Goal: Information Seeking & Learning: Learn about a topic

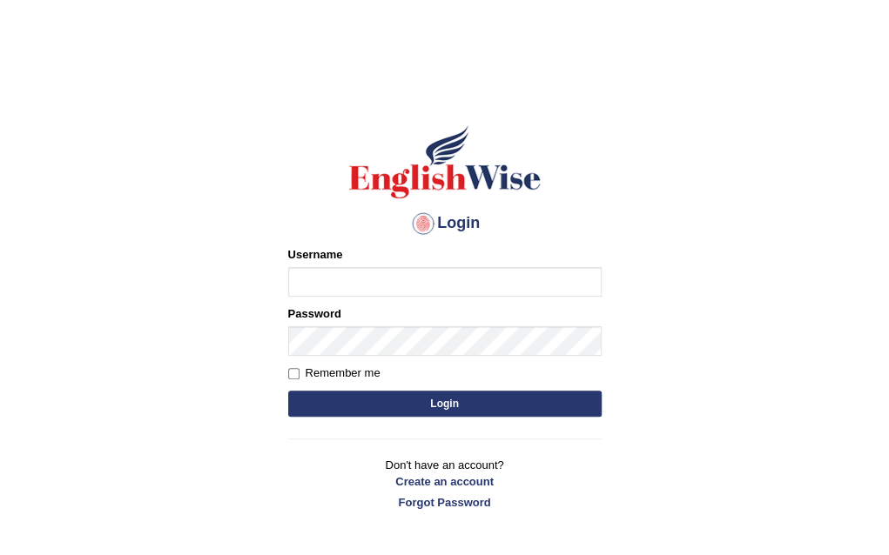
type input "Amy1976"
click at [447, 407] on button "Login" at bounding box center [444, 404] width 313 height 26
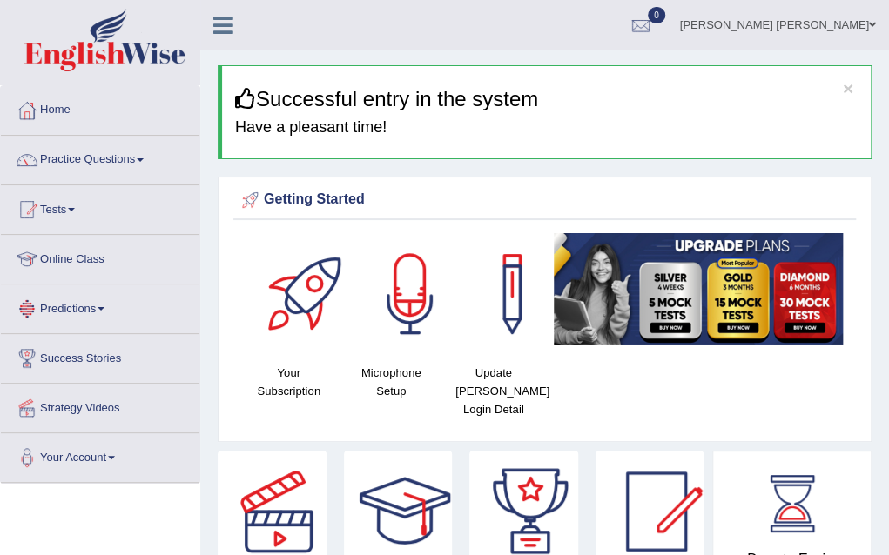
click at [52, 250] on link "Online Class" at bounding box center [100, 257] width 198 height 44
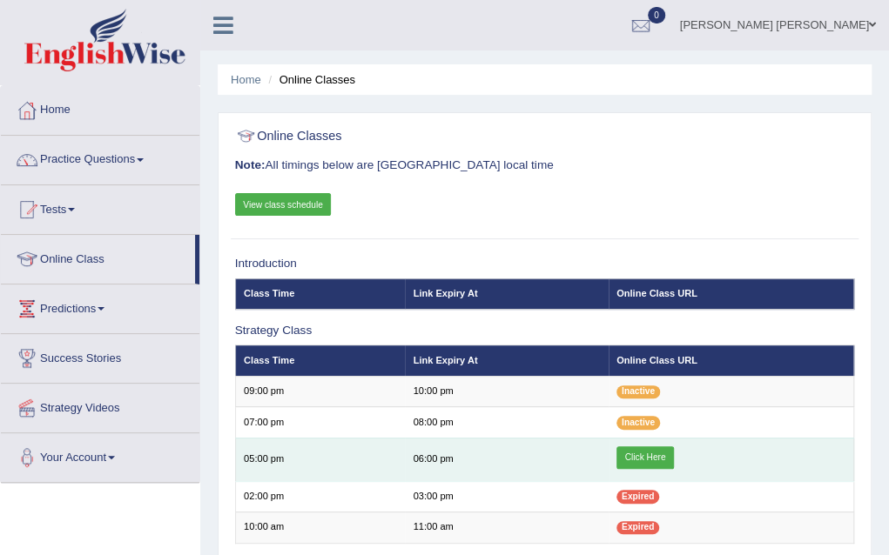
click at [639, 450] on link "Click Here" at bounding box center [644, 458] width 57 height 23
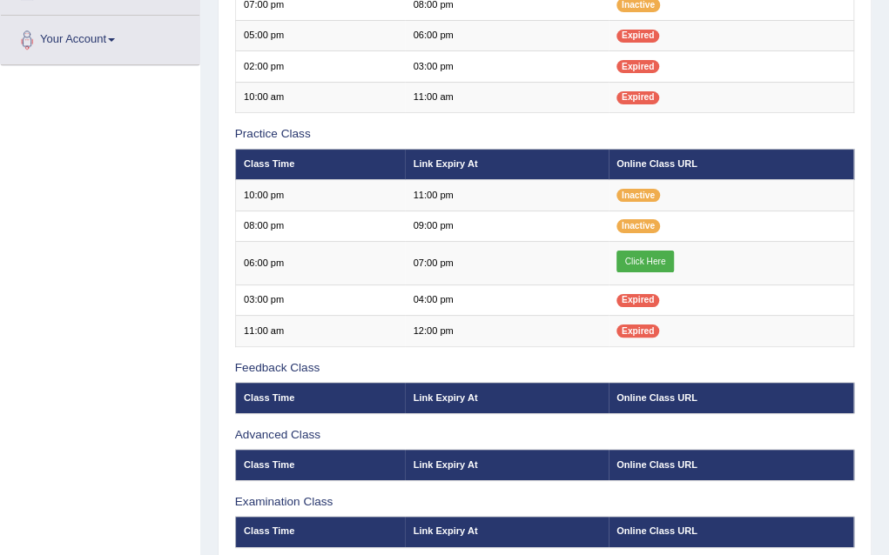
scroll to position [453, 0]
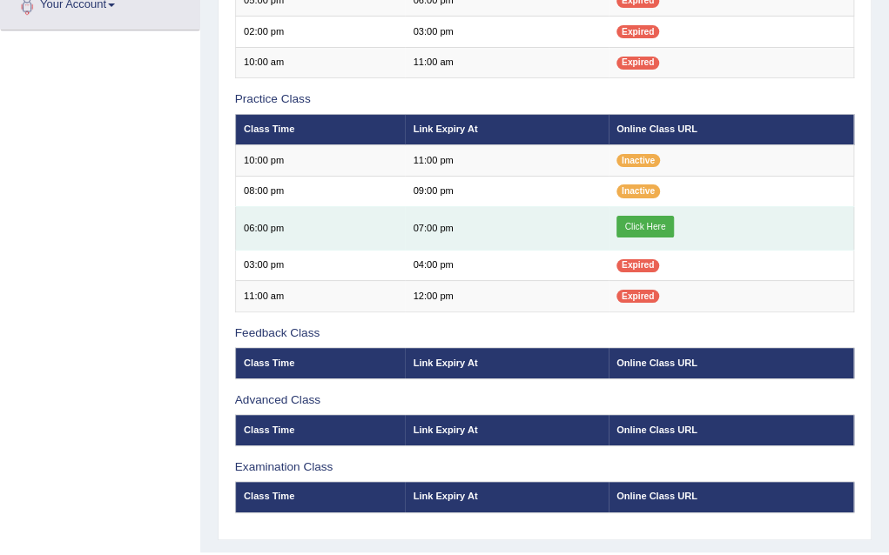
click at [658, 225] on link "Click Here" at bounding box center [644, 227] width 57 height 23
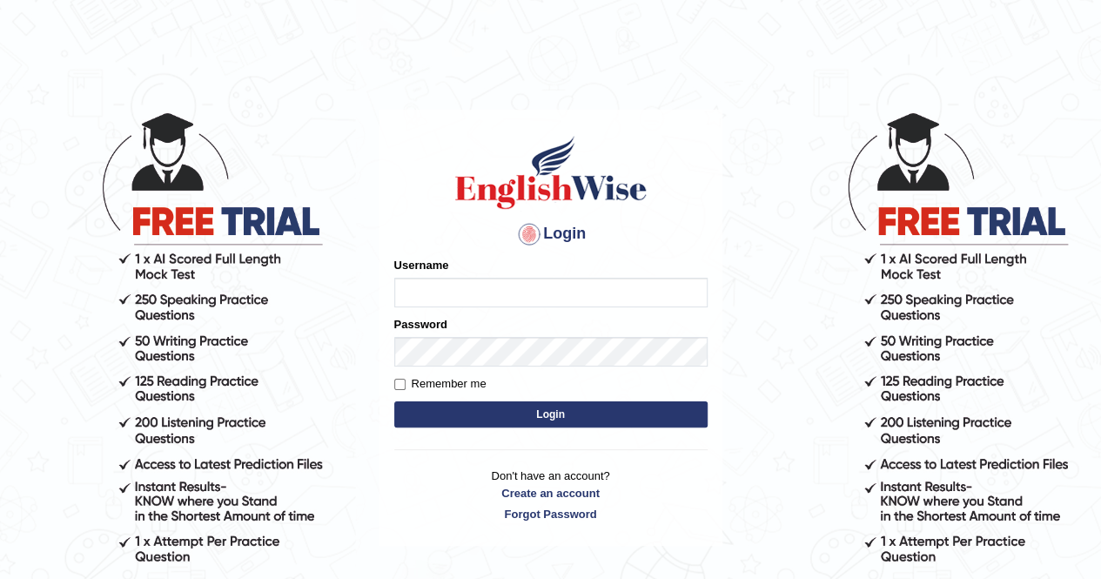
type input "Amy1976"
click at [559, 410] on button "Login" at bounding box center [550, 414] width 313 height 26
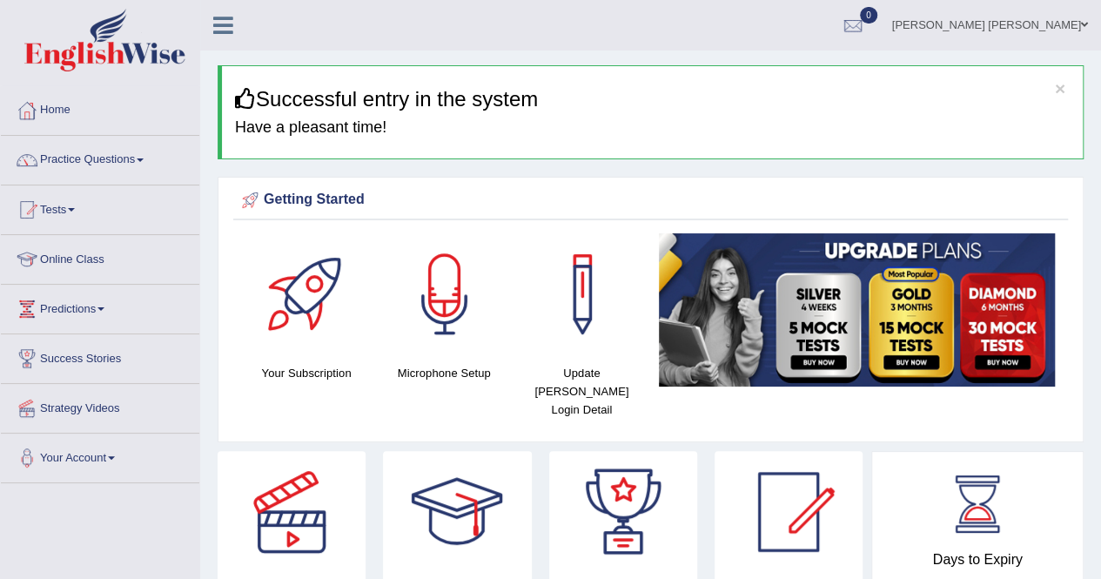
click at [89, 258] on link "Online Class" at bounding box center [100, 257] width 198 height 44
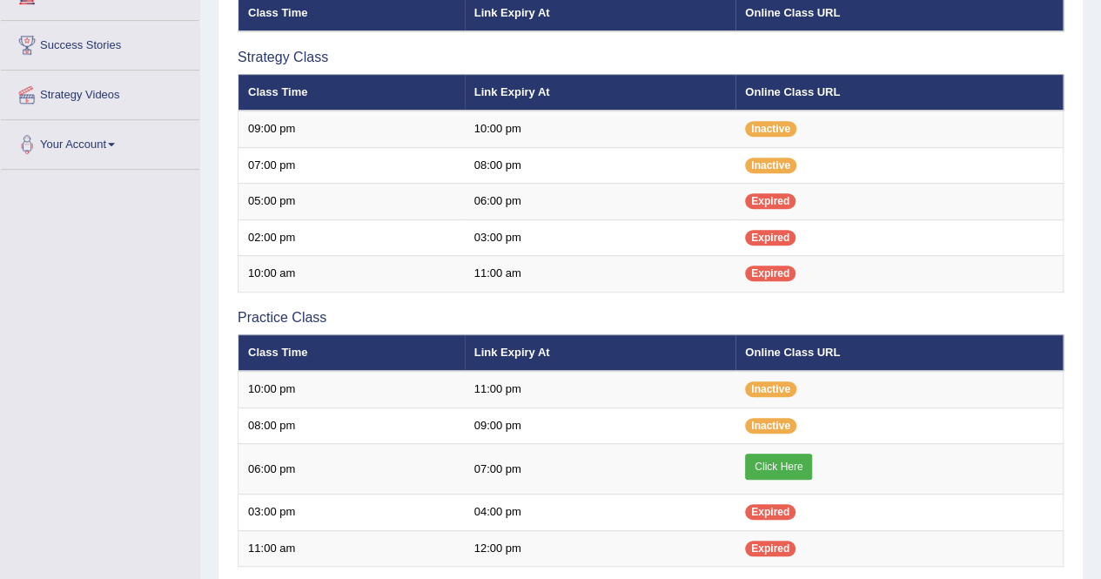
scroll to position [279, 0]
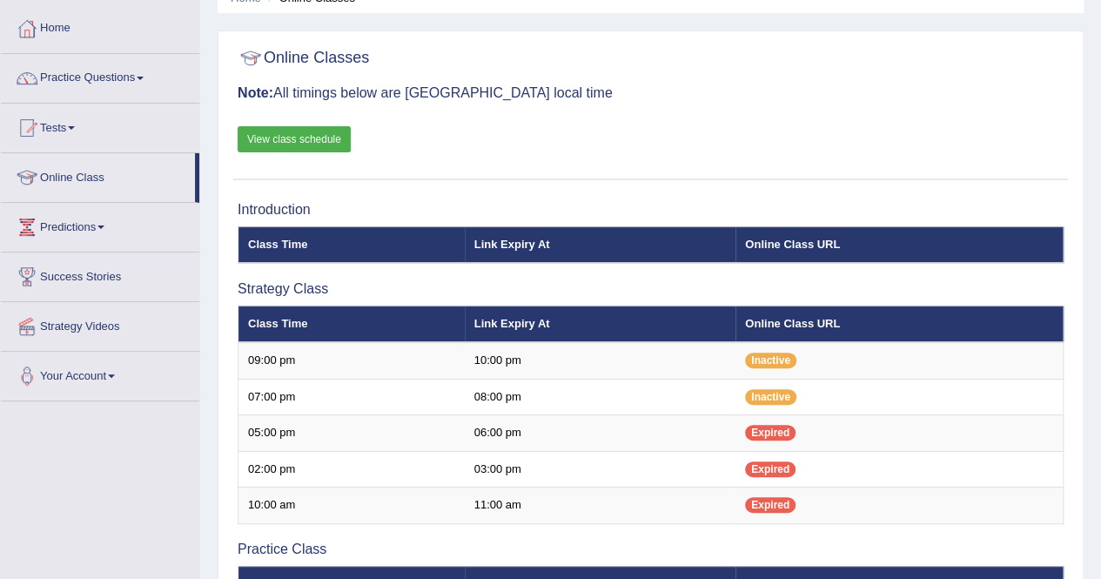
scroll to position [70, 0]
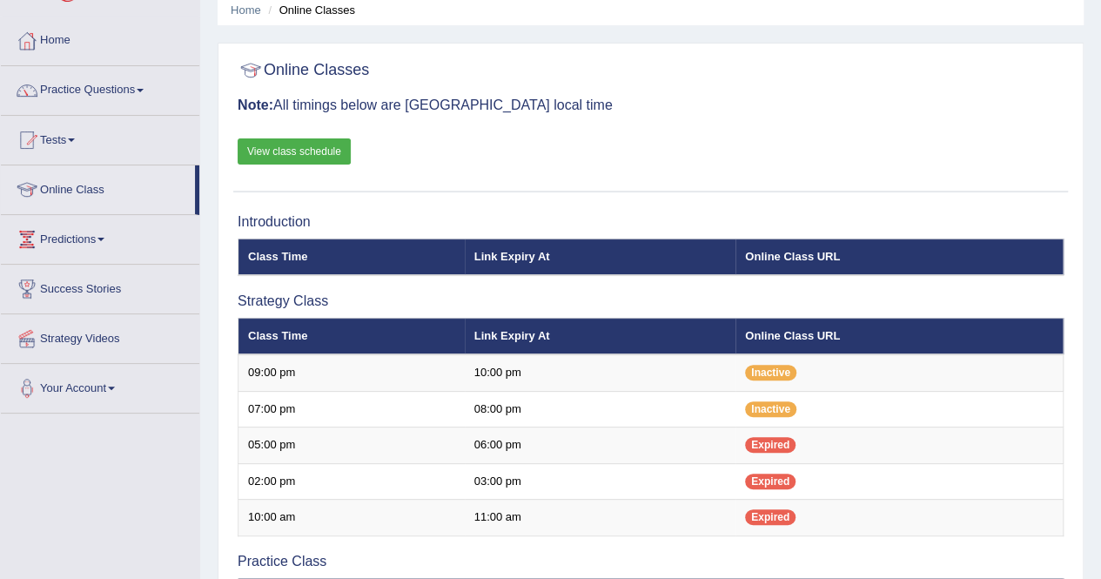
click at [278, 147] on link "View class schedule" at bounding box center [294, 151] width 113 height 26
click at [144, 89] on span at bounding box center [140, 90] width 7 height 3
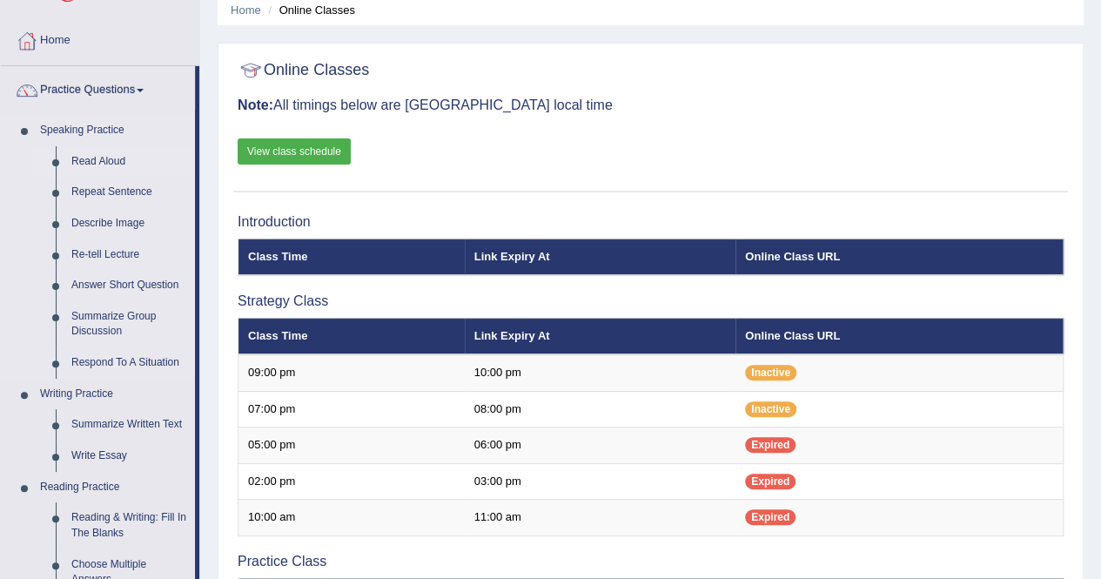
click at [98, 158] on link "Read Aloud" at bounding box center [129, 161] width 131 height 31
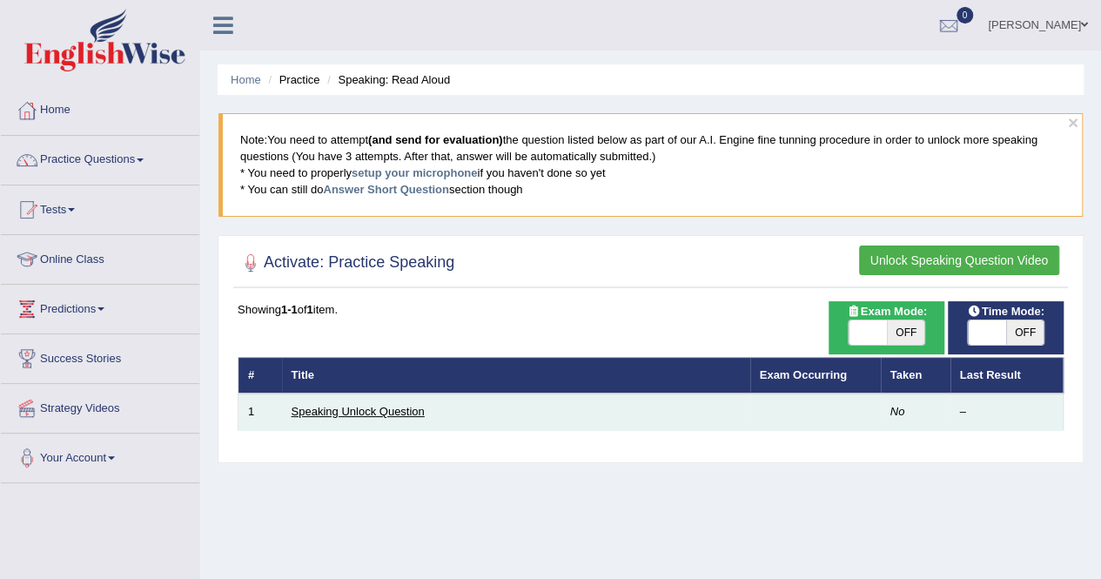
click at [315, 410] on link "Speaking Unlock Question" at bounding box center [358, 411] width 133 height 13
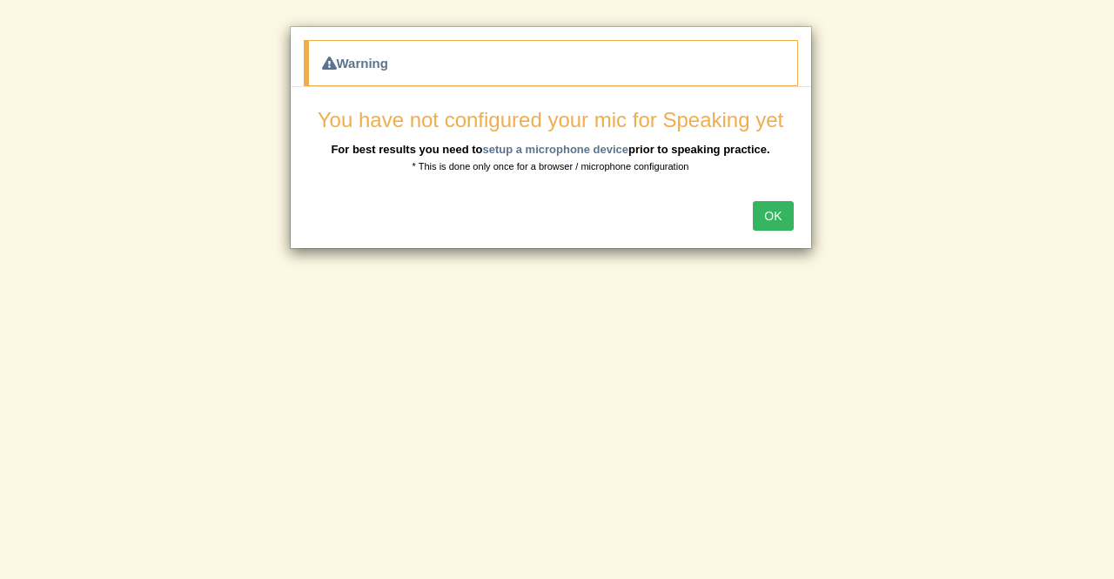
click at [778, 210] on button "OK" at bounding box center [773, 216] width 40 height 30
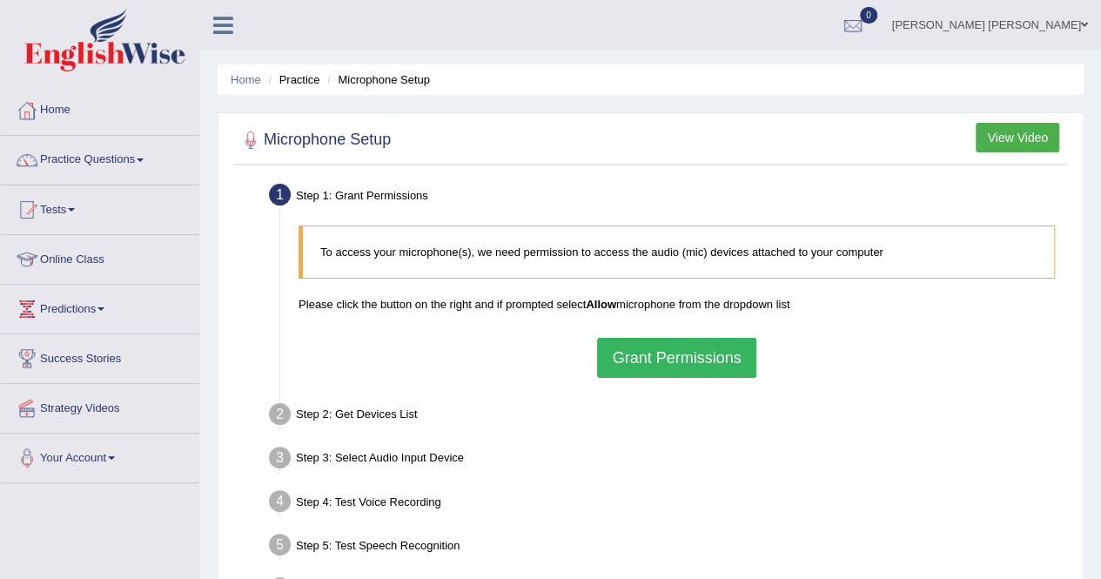
click at [674, 353] on button "Grant Permissions" at bounding box center [676, 358] width 158 height 40
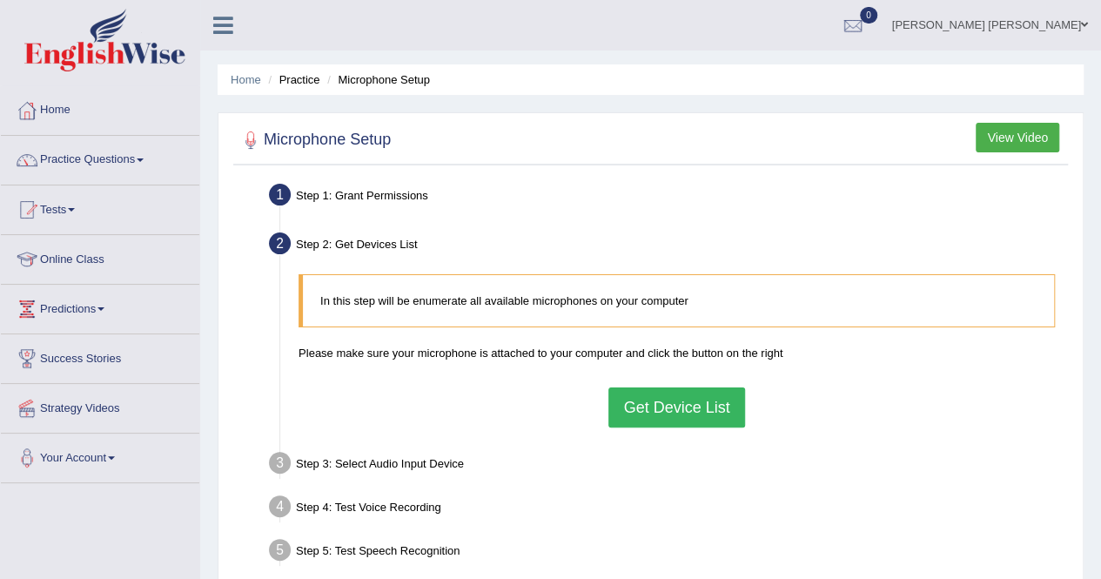
click at [667, 404] on button "Get Device List" at bounding box center [677, 407] width 136 height 40
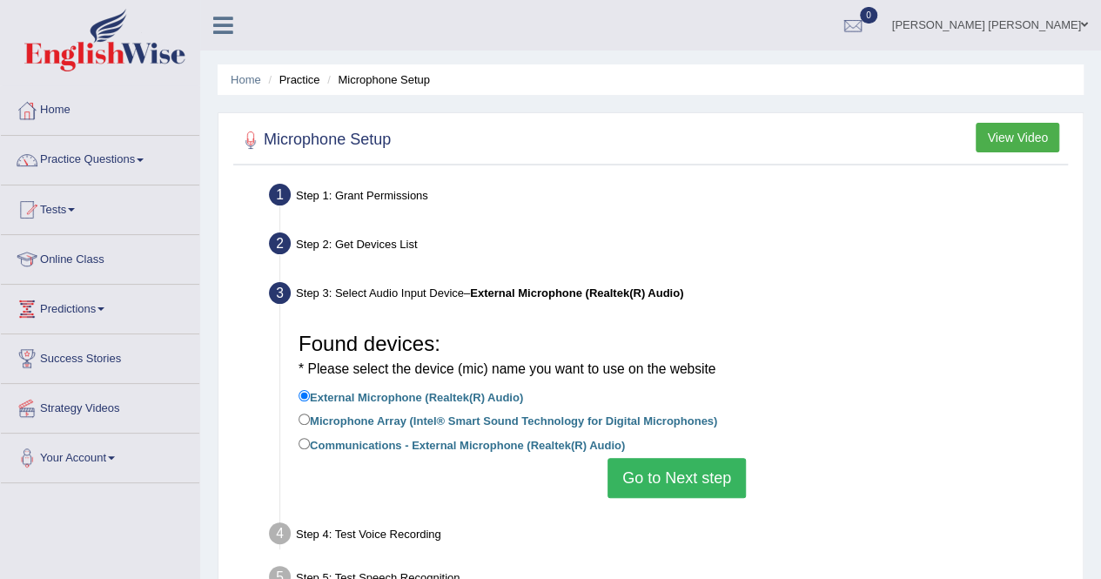
click at [651, 470] on button "Go to Next step" at bounding box center [677, 478] width 138 height 40
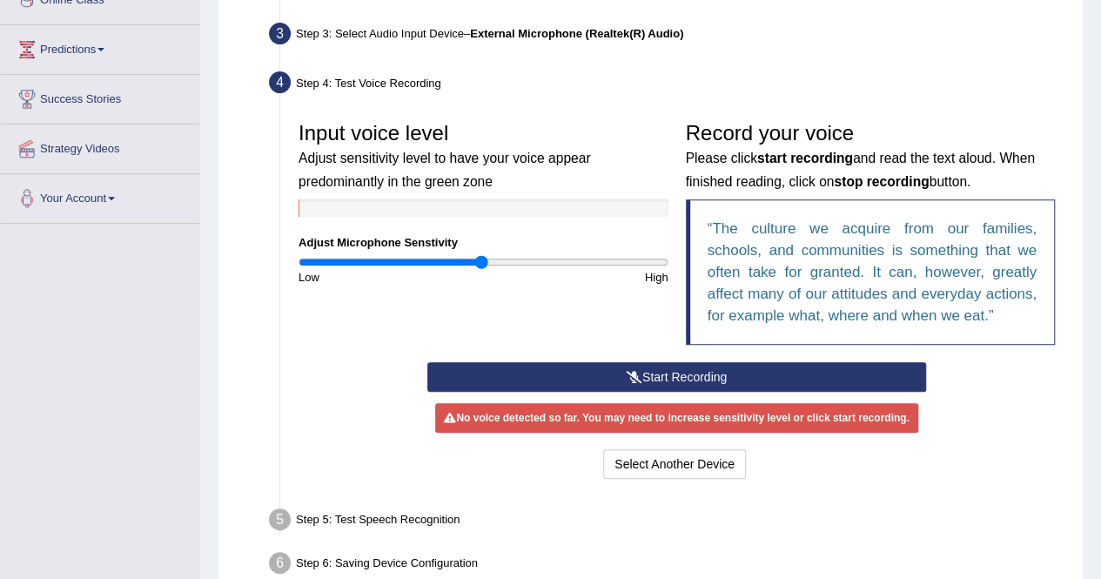
scroll to position [279, 0]
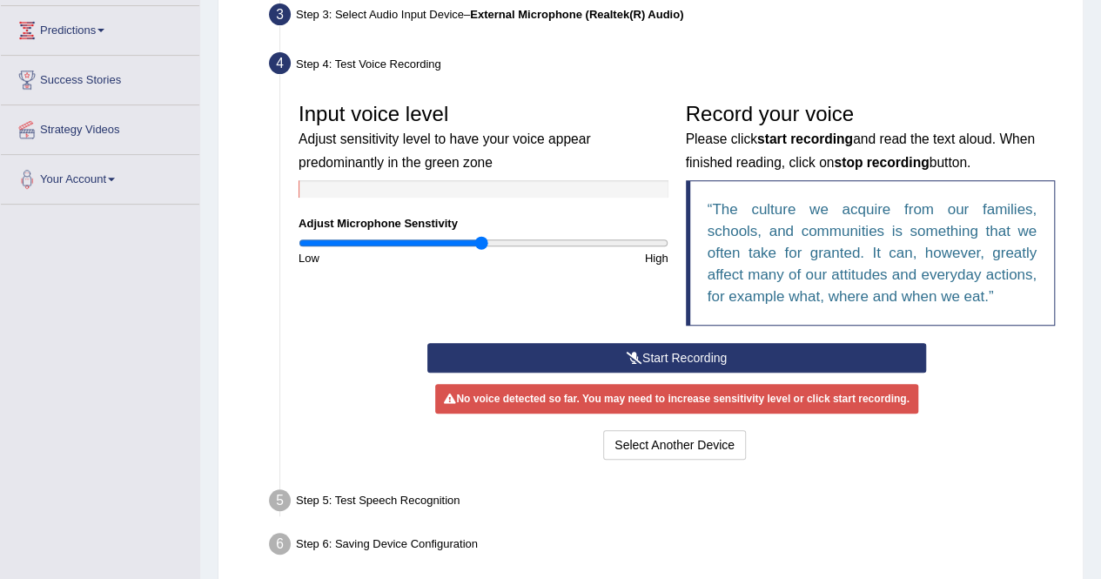
click at [655, 356] on button "Start Recording" at bounding box center [676, 358] width 499 height 30
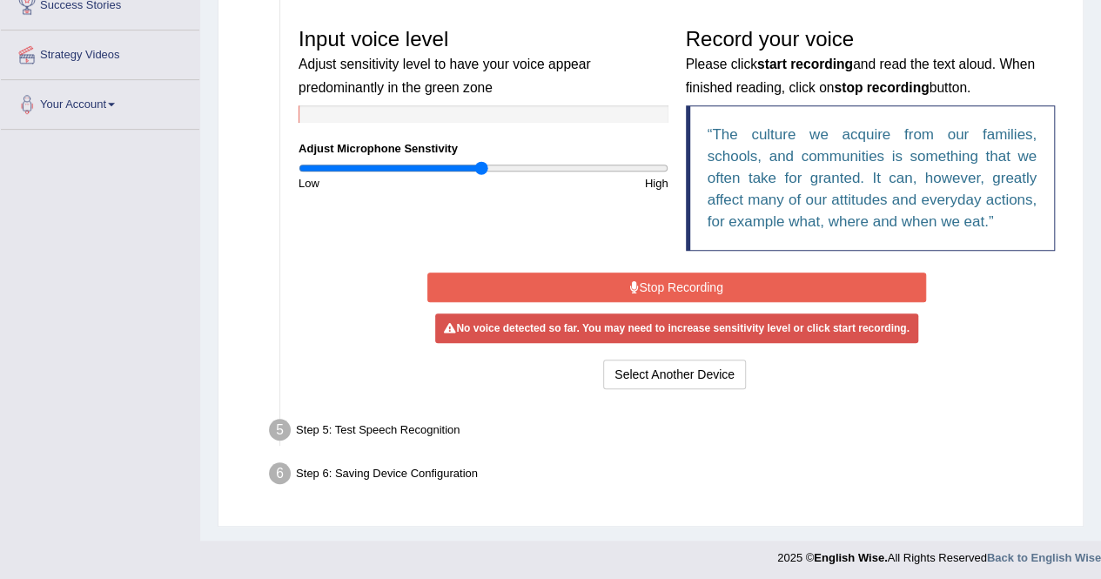
scroll to position [355, 0]
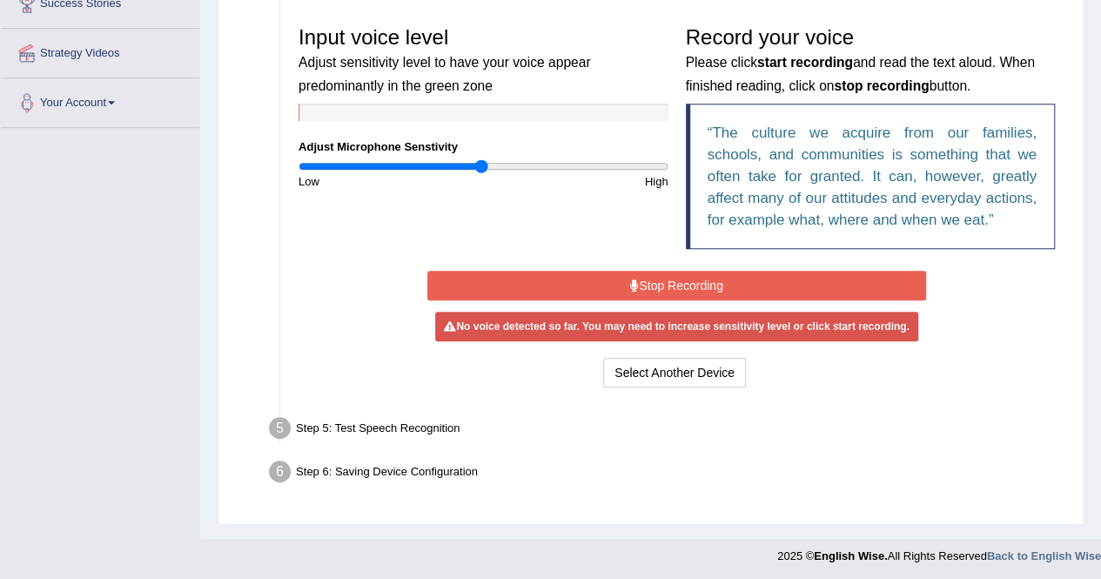
click at [642, 283] on button "Stop Recording" at bounding box center [676, 286] width 499 height 30
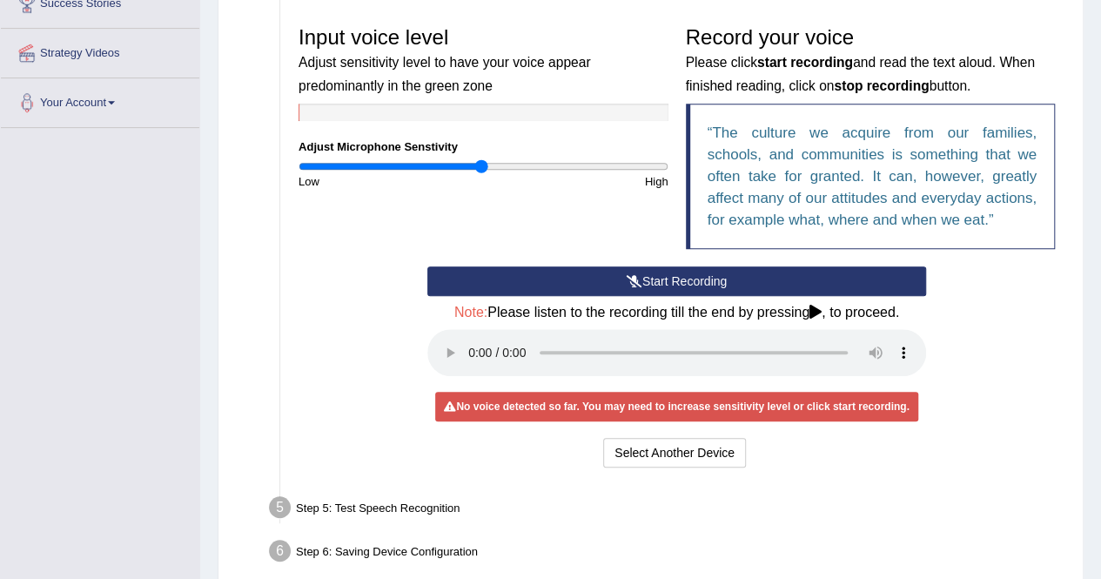
click at [642, 283] on button "Start Recording" at bounding box center [676, 281] width 499 height 30
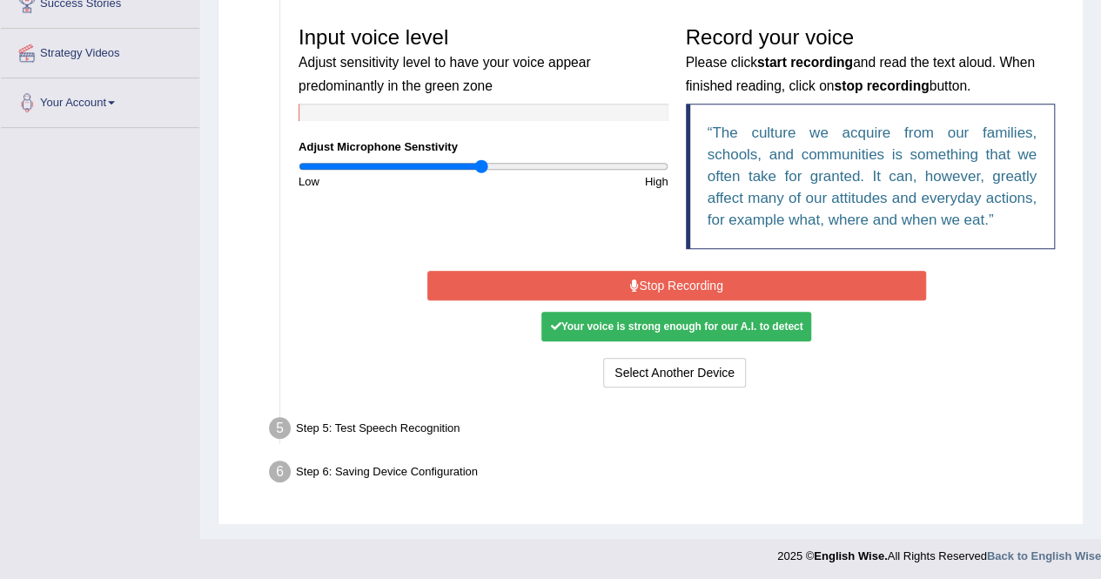
click at [642, 283] on button "Stop Recording" at bounding box center [676, 286] width 499 height 30
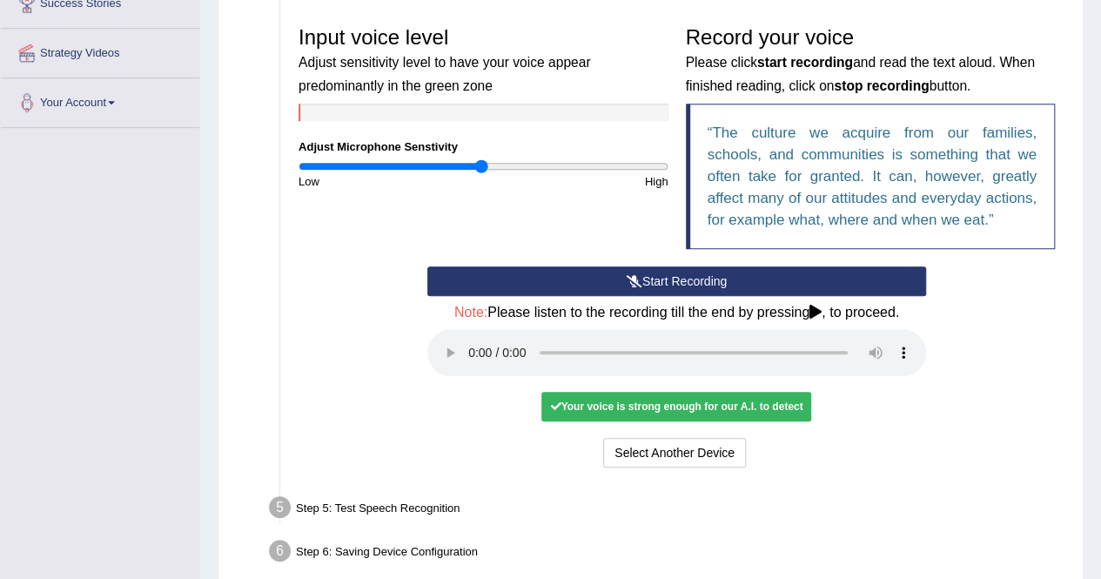
click at [309, 111] on div at bounding box center [484, 112] width 370 height 17
click at [591, 278] on button "Start Recording" at bounding box center [676, 281] width 499 height 30
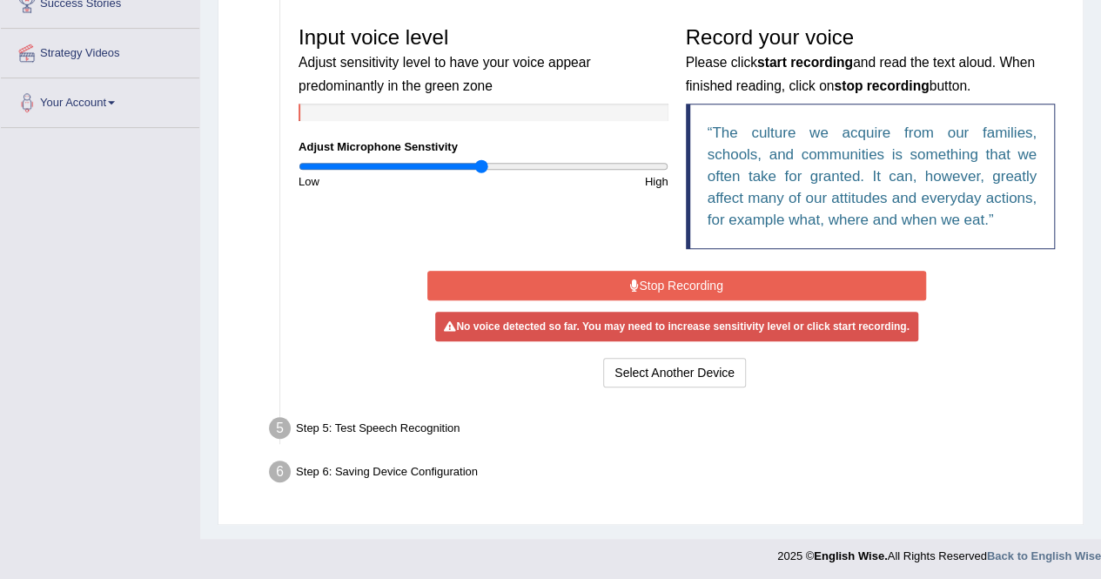
click at [591, 278] on button "Stop Recording" at bounding box center [676, 286] width 499 height 30
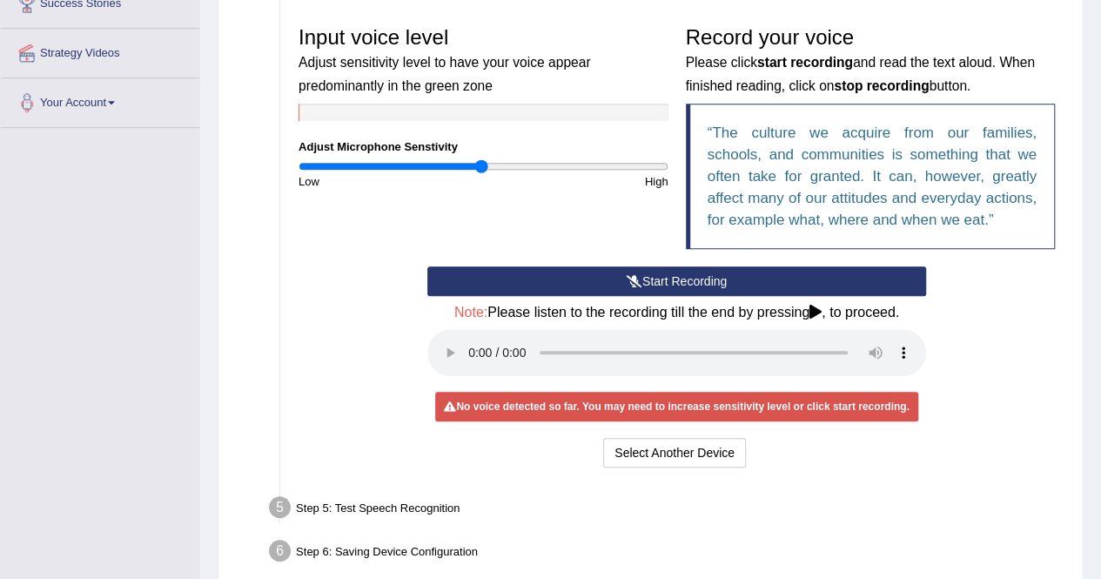
click at [656, 274] on button "Start Recording" at bounding box center [676, 281] width 499 height 30
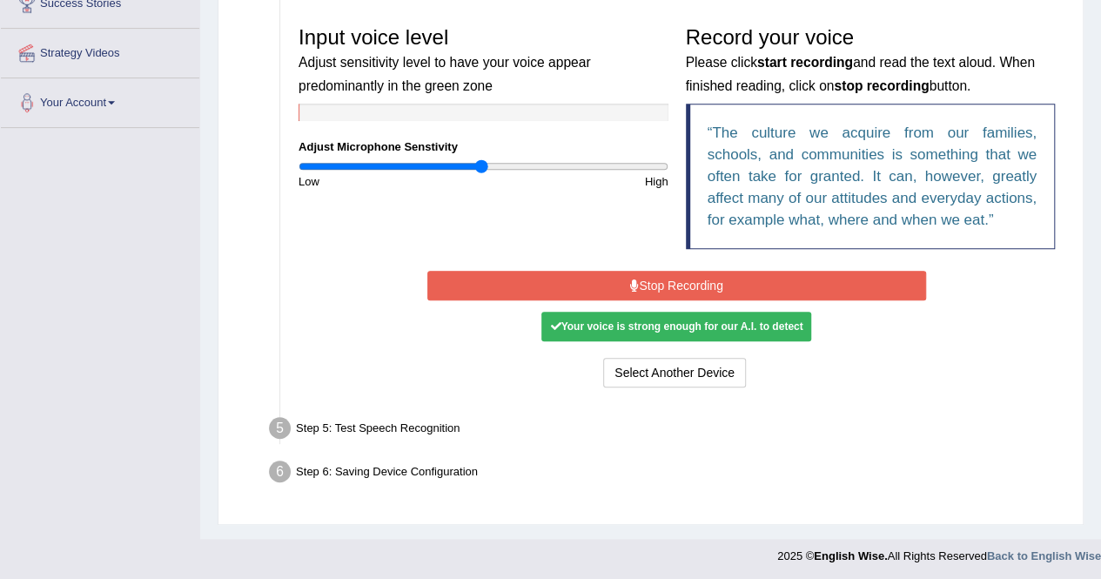
click at [656, 274] on button "Stop Recording" at bounding box center [676, 286] width 499 height 30
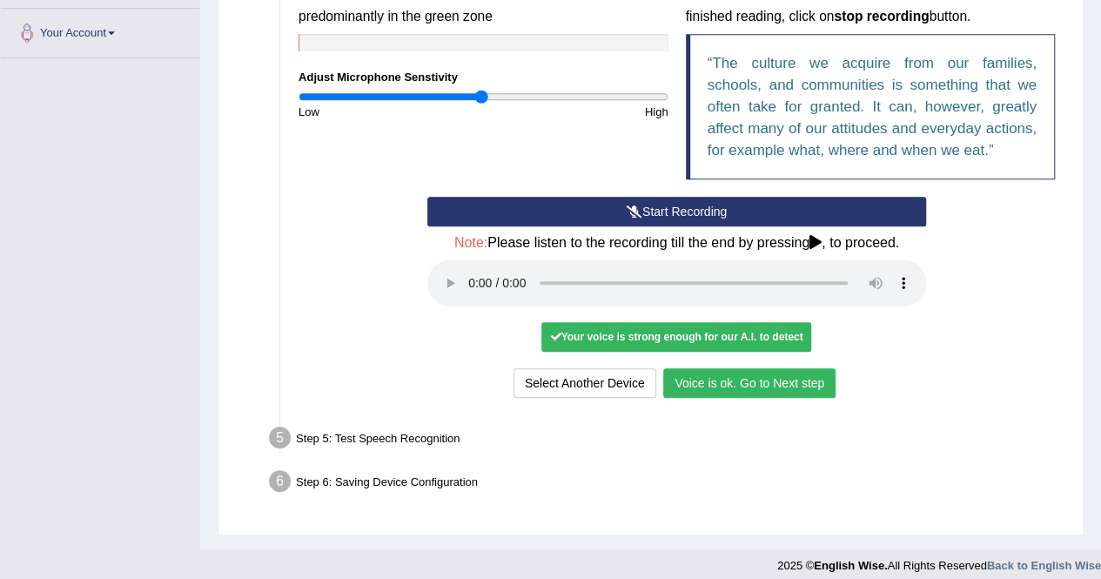
scroll to position [435, 0]
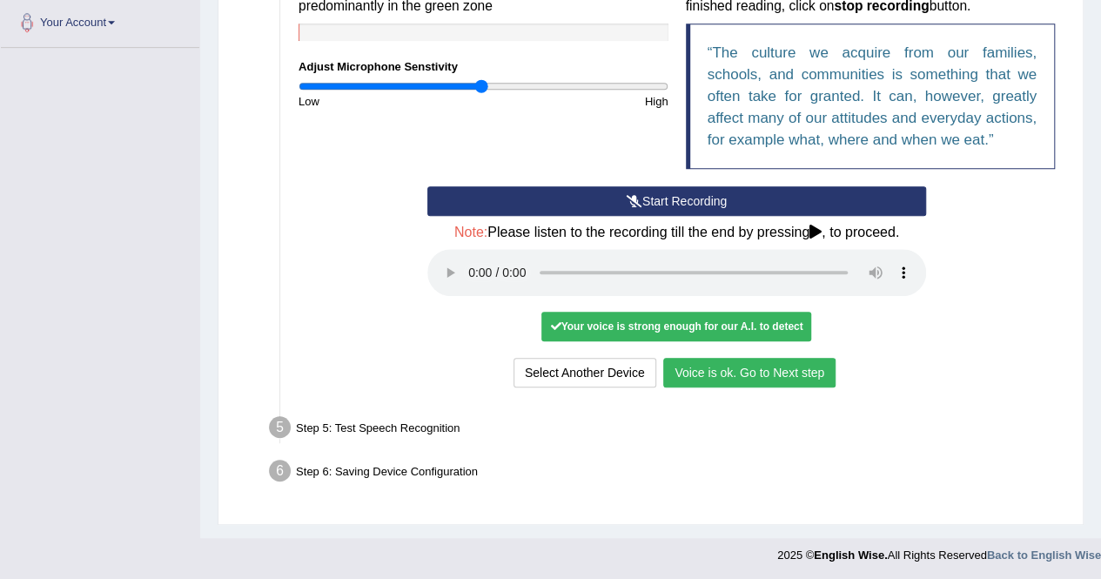
click at [785, 370] on button "Voice is ok. Go to Next step" at bounding box center [749, 373] width 172 height 30
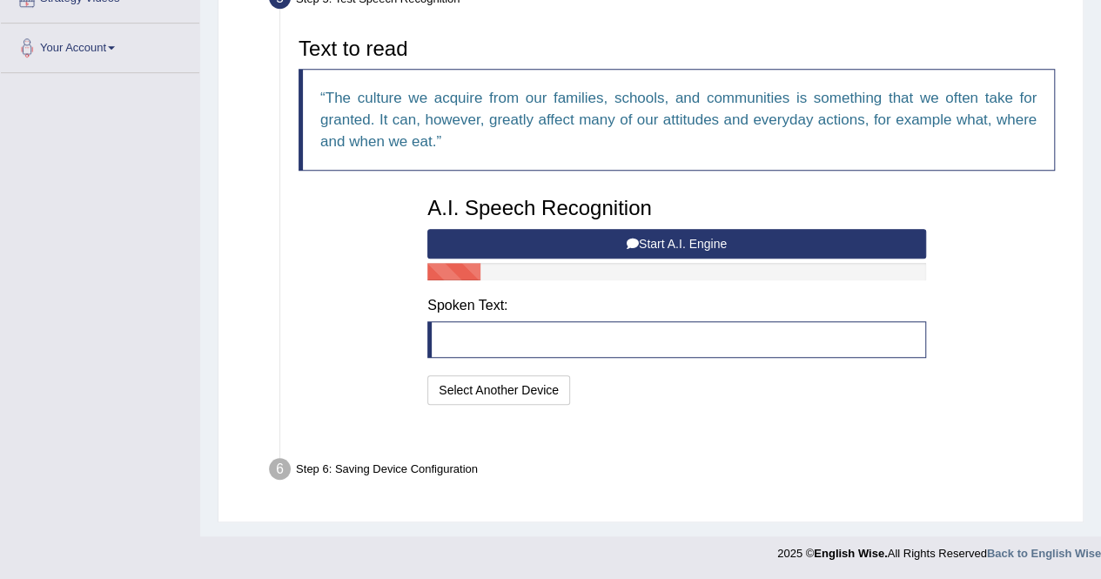
scroll to position [367, 0]
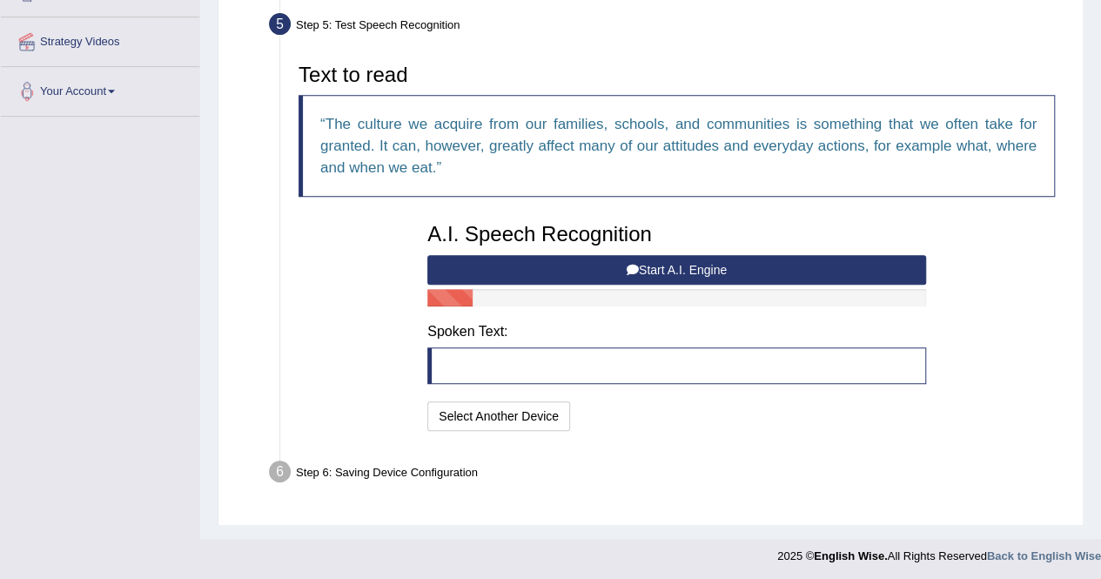
click at [670, 269] on button "Start A.I. Engine" at bounding box center [676, 270] width 499 height 30
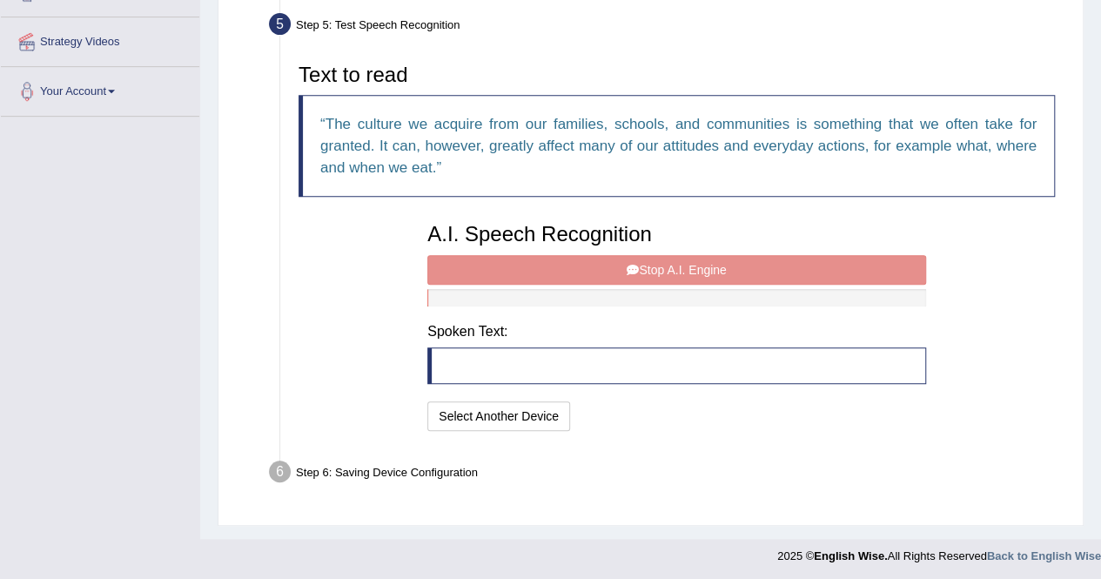
click at [443, 295] on div at bounding box center [676, 297] width 499 height 17
click at [656, 269] on div "A.I. Speech Recognition Start A.I. Engine Stop A.I. Engine Note: Please listen …" at bounding box center [677, 324] width 516 height 221
click at [637, 266] on div "A.I. Speech Recognition Start A.I. Engine Stop A.I. Engine Note: Please listen …" at bounding box center [677, 324] width 516 height 221
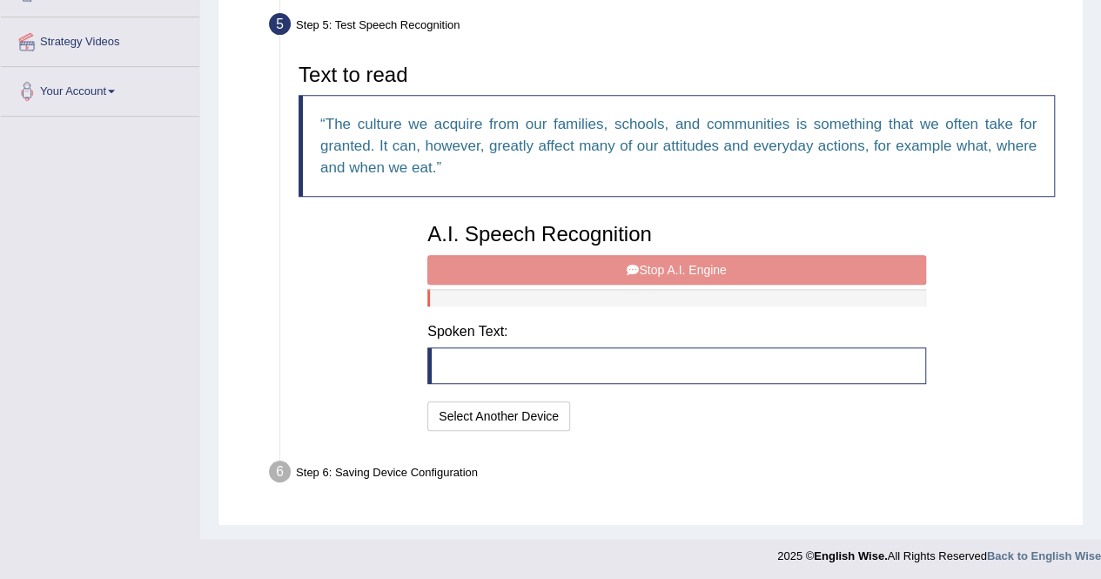
click at [637, 266] on div "A.I. Speech Recognition Start A.I. Engine Stop A.I. Engine Note: Please listen …" at bounding box center [677, 324] width 516 height 221
drag, startPoint x: 637, startPoint y: 266, endPoint x: 652, endPoint y: 266, distance: 14.8
click at [652, 266] on div "A.I. Speech Recognition Start A.I. Engine Stop A.I. Engine Note: Please listen …" at bounding box center [677, 324] width 516 height 221
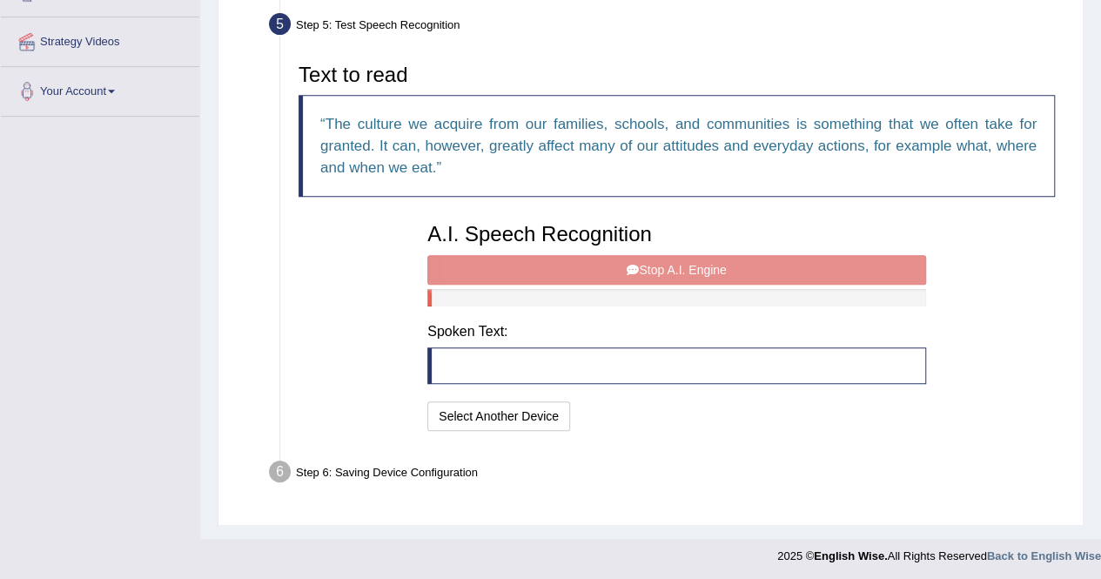
click at [652, 266] on div "A.I. Speech Recognition Start A.I. Engine Stop A.I. Engine Note: Please listen …" at bounding box center [677, 324] width 516 height 221
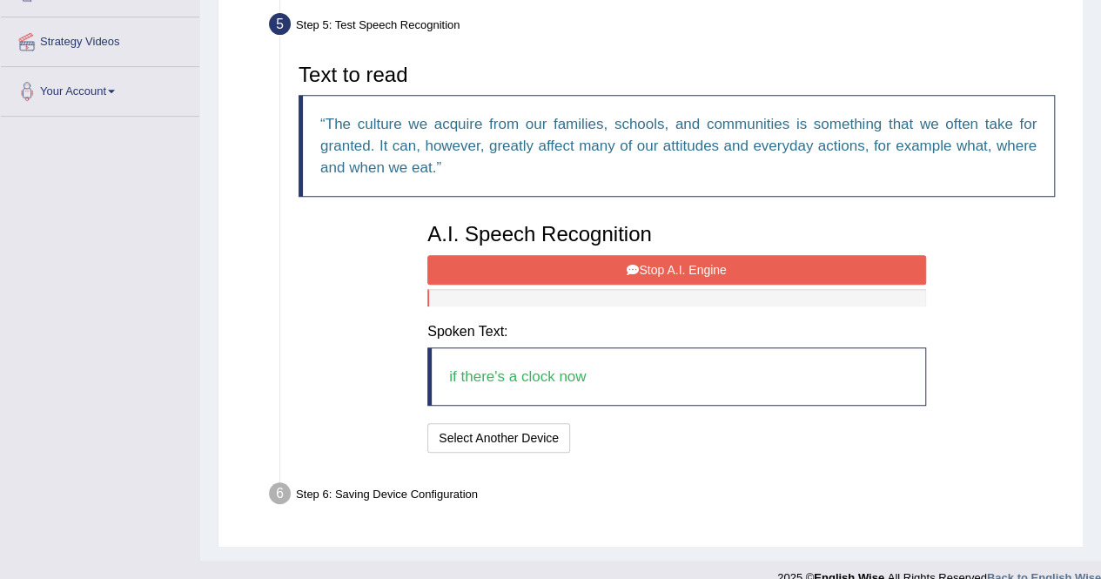
click at [652, 266] on button "Stop A.I. Engine" at bounding box center [676, 270] width 499 height 30
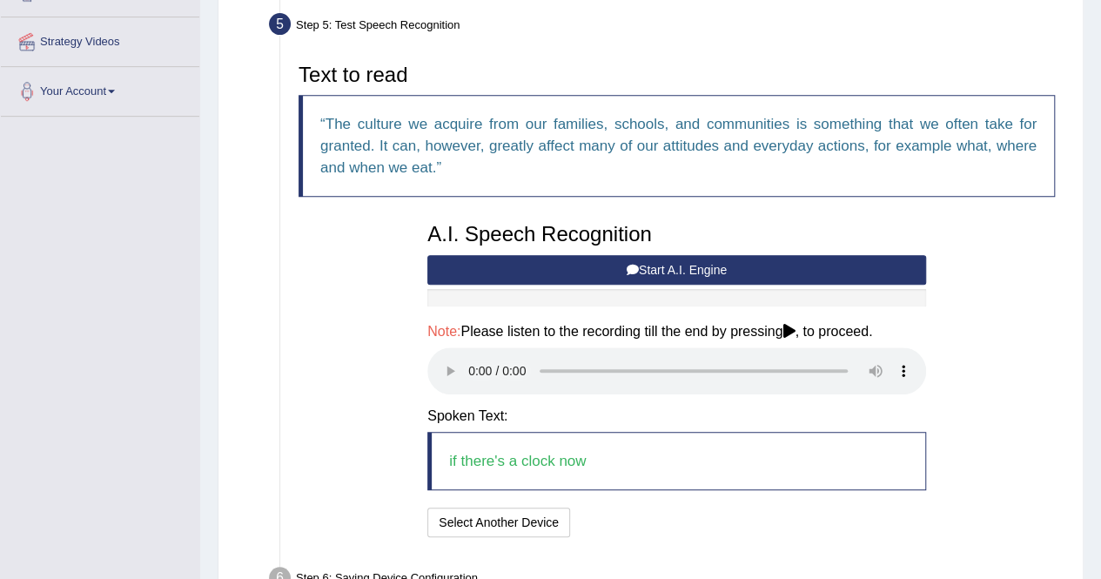
click at [656, 269] on button "Start A.I. Engine" at bounding box center [676, 270] width 499 height 30
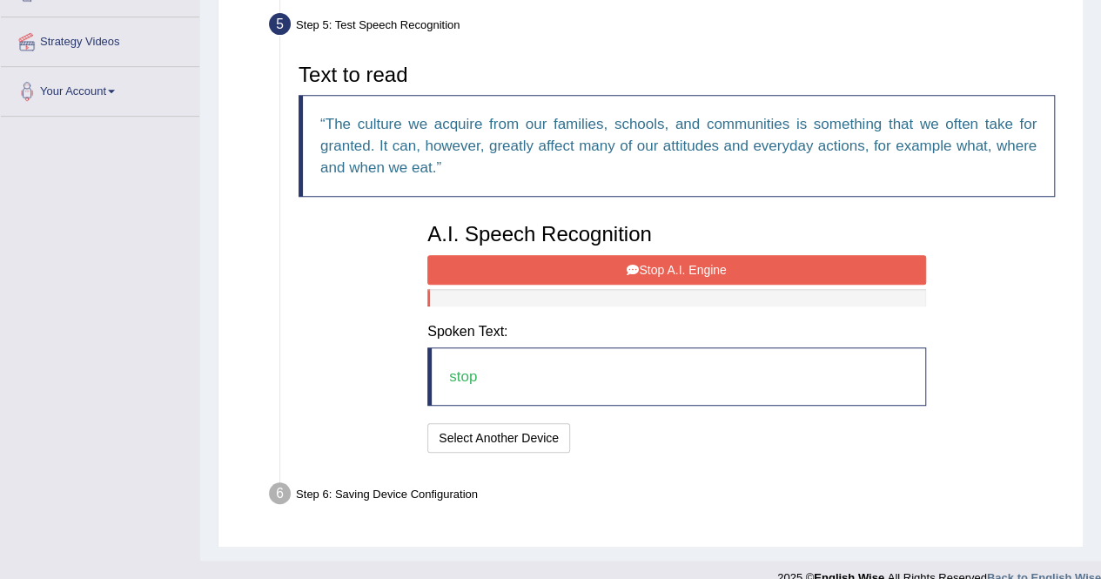
click at [656, 269] on button "Stop A.I. Engine" at bounding box center [676, 270] width 499 height 30
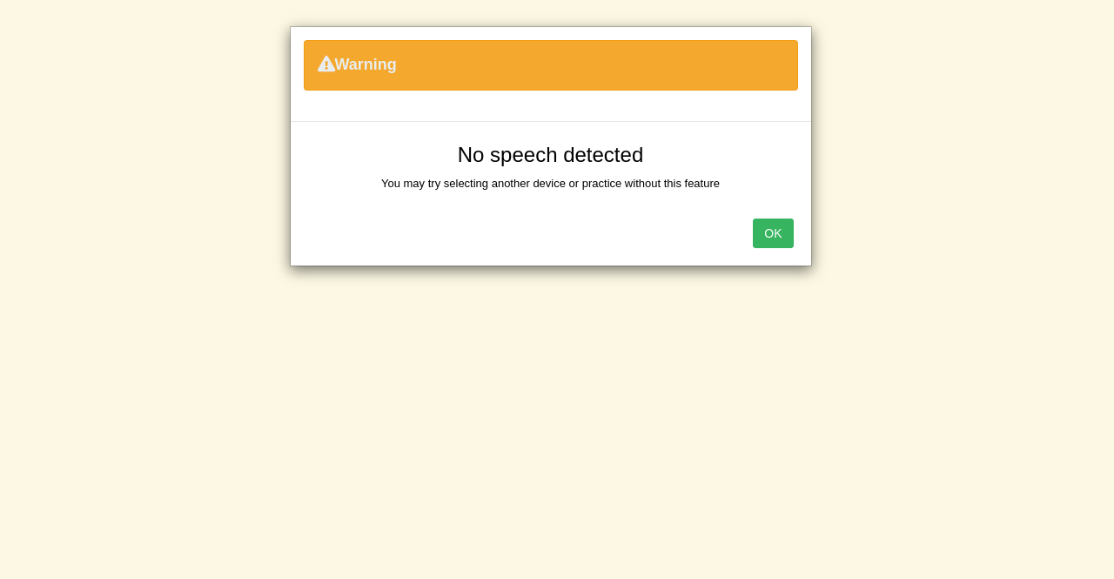
click at [773, 232] on button "OK" at bounding box center [773, 234] width 40 height 30
